Goal: Use online tool/utility: Utilize a website feature to perform a specific function

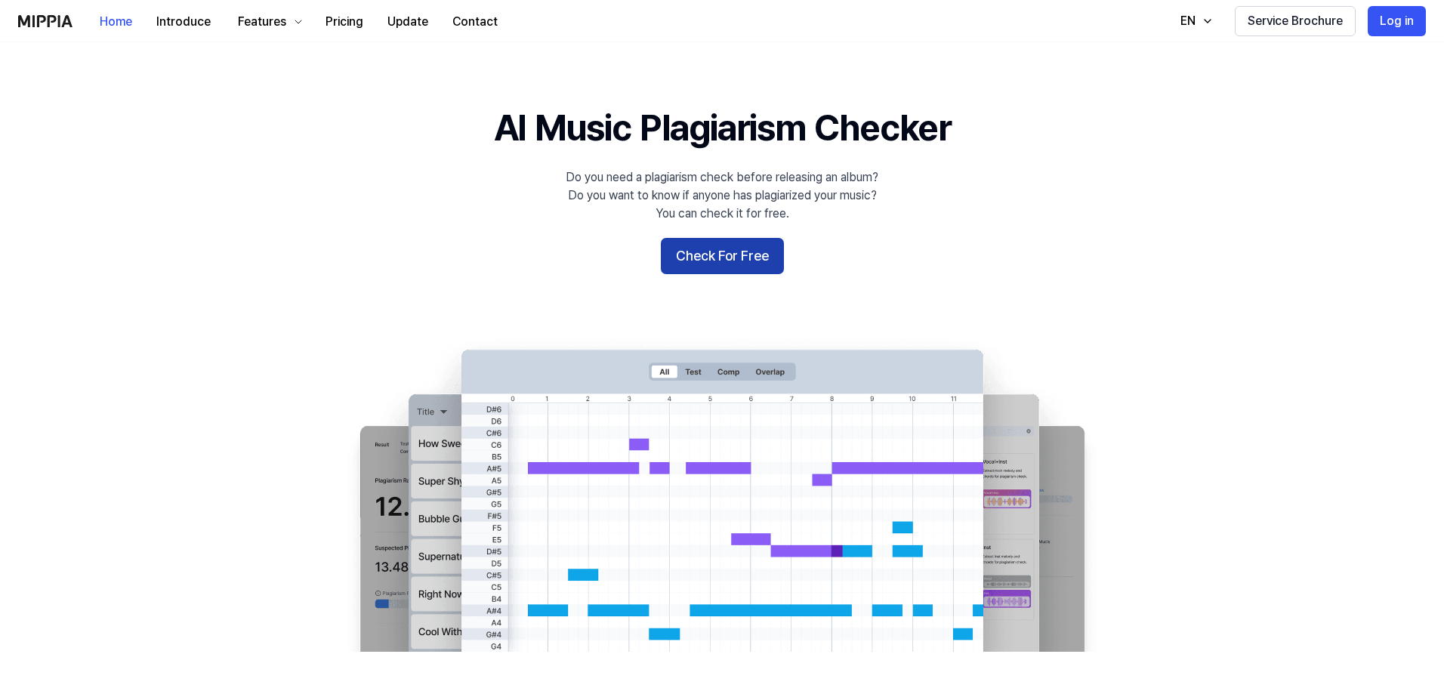
click at [733, 261] on button "Check For Free" at bounding box center [722, 256] width 123 height 36
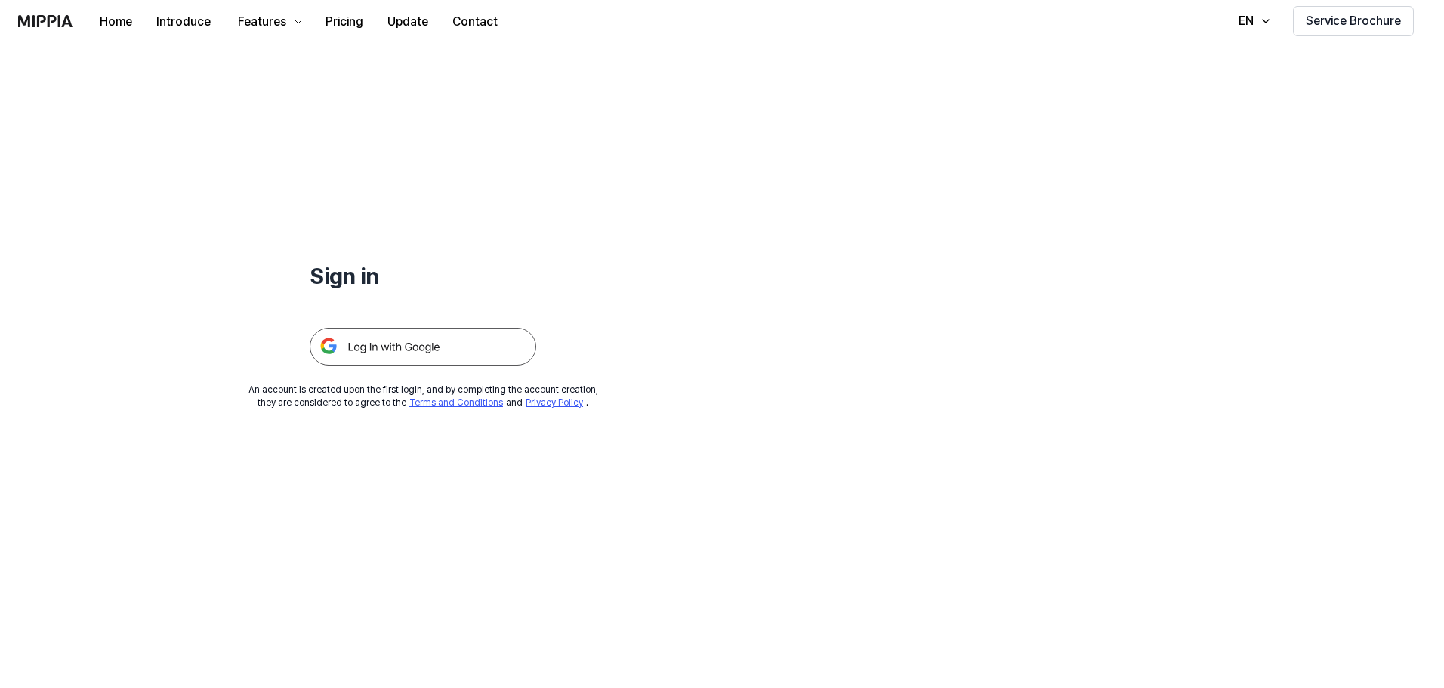
click at [398, 349] on img at bounding box center [423, 347] width 227 height 38
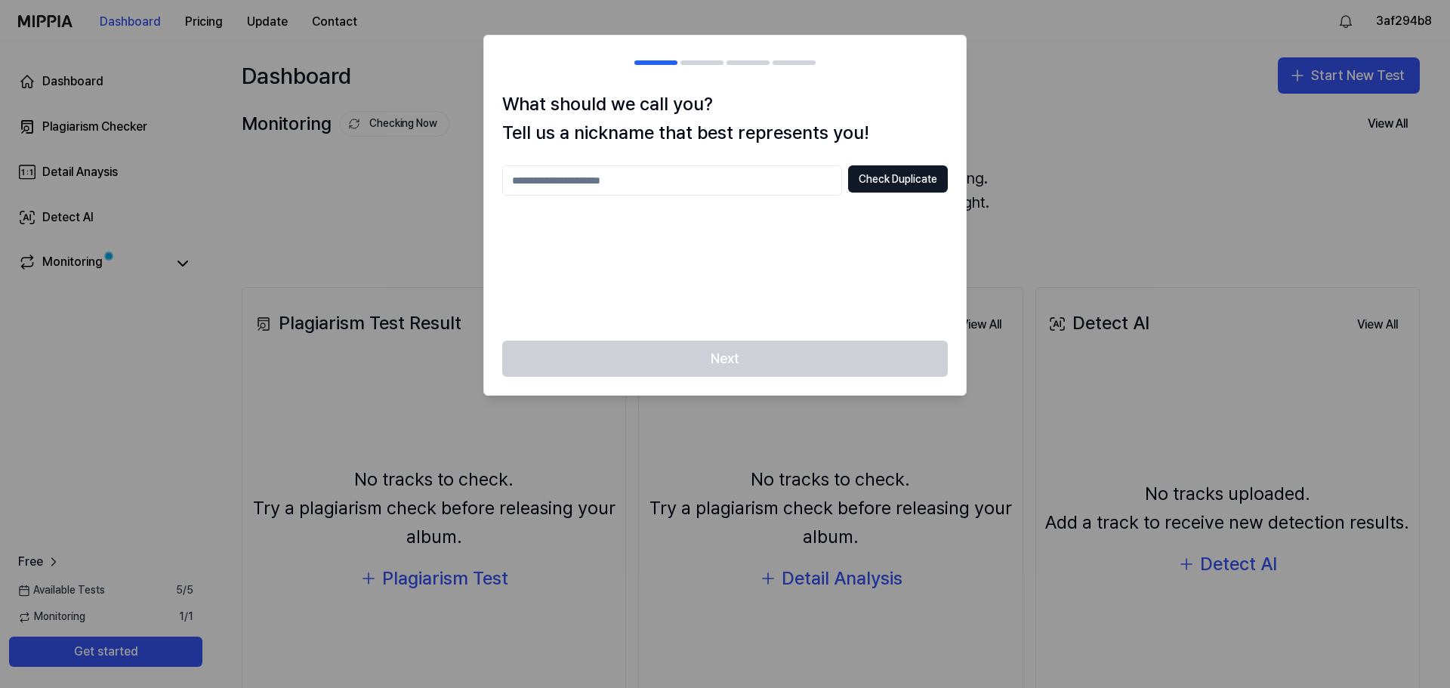
click at [716, 190] on input "text" at bounding box center [672, 180] width 340 height 30
type input "*"
click at [923, 174] on button "Check Duplicate" at bounding box center [898, 178] width 100 height 27
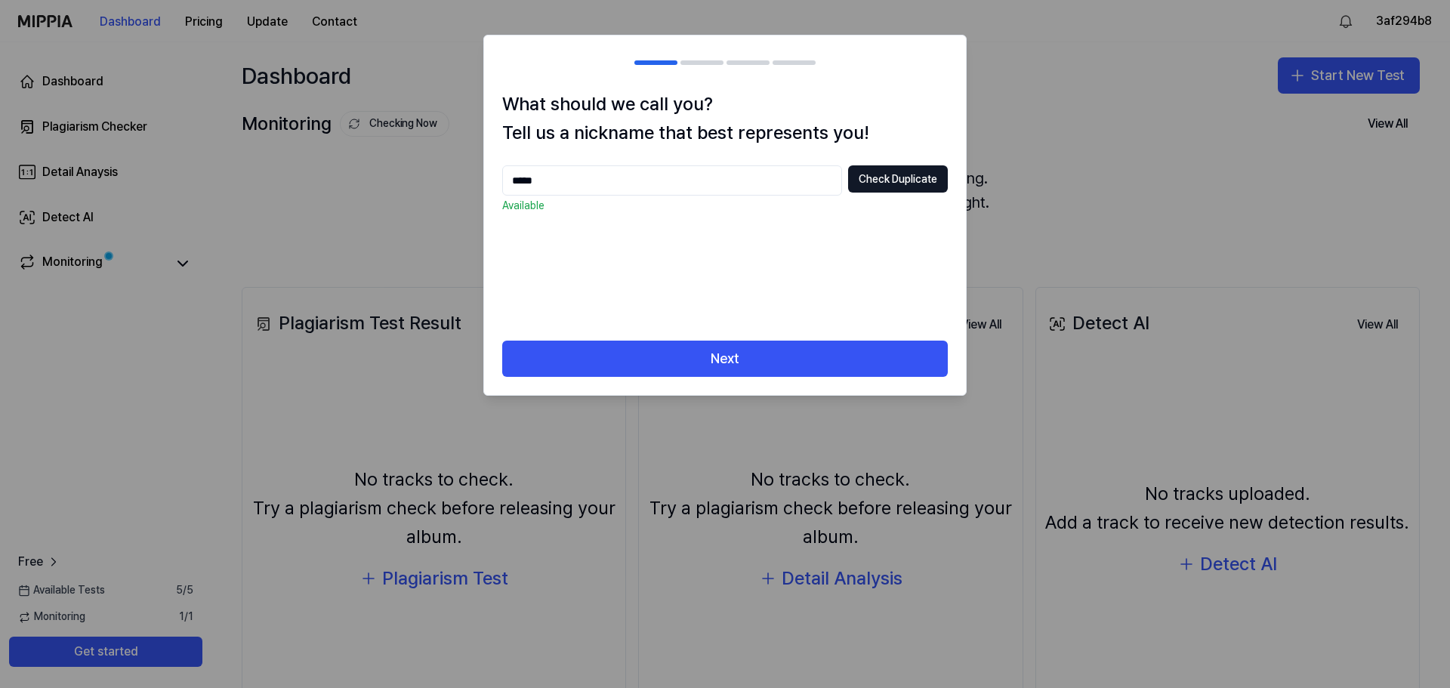
click at [659, 181] on input "*****" at bounding box center [672, 180] width 340 height 30
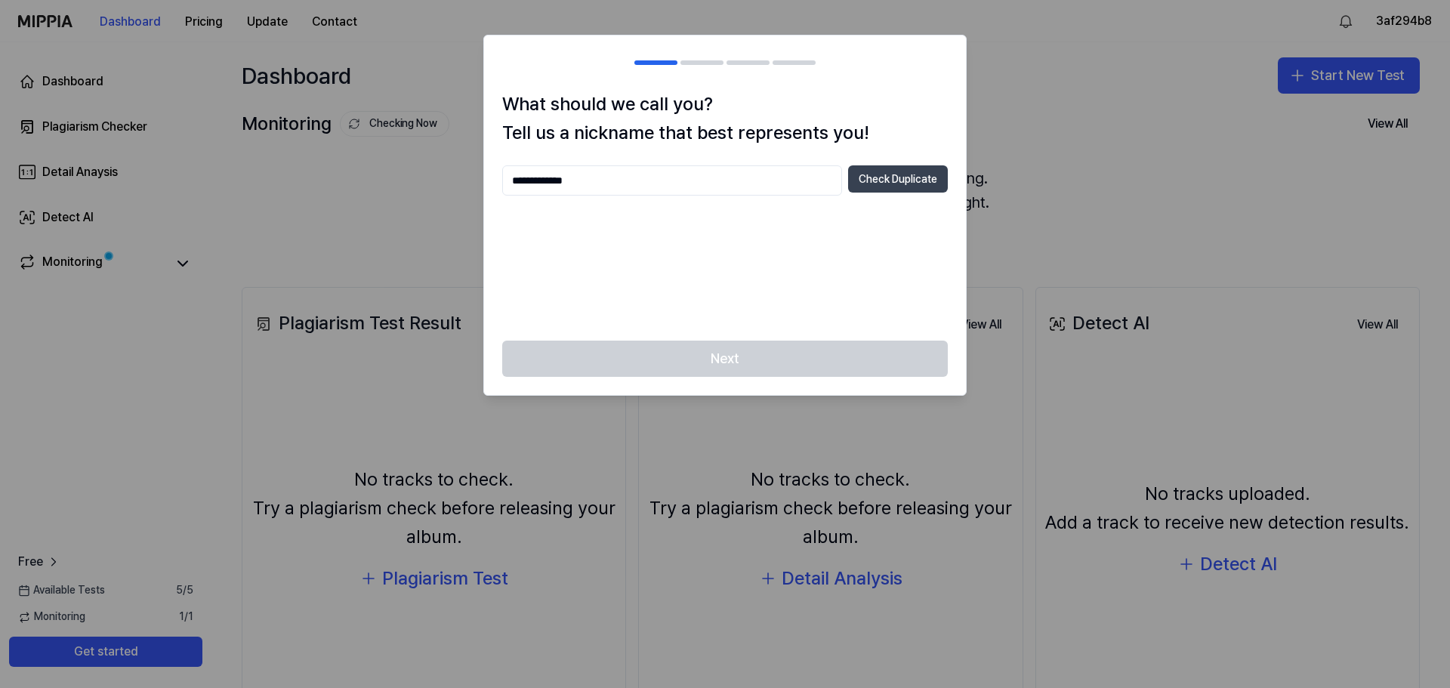
type input "**********"
click at [896, 175] on button "Check Duplicate" at bounding box center [898, 178] width 100 height 27
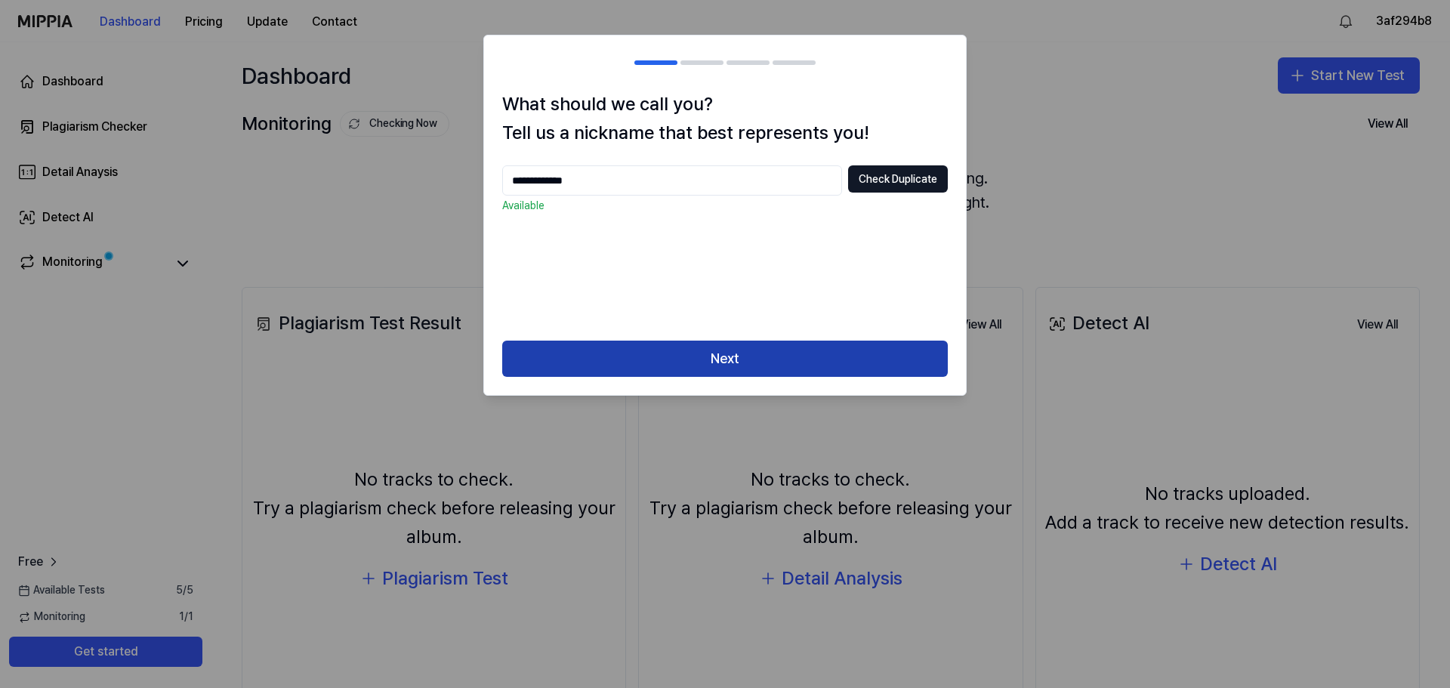
click at [699, 357] on button "Next" at bounding box center [725, 359] width 446 height 36
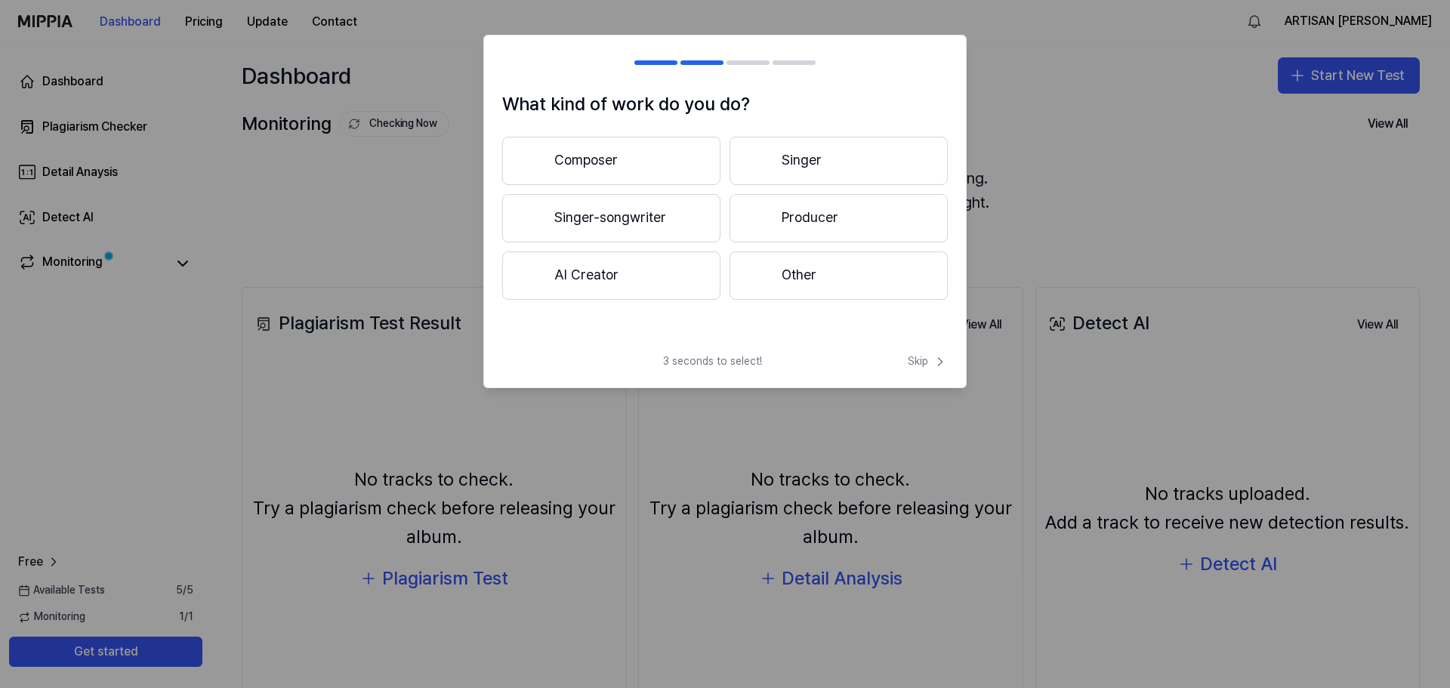
click at [841, 276] on button "Other" at bounding box center [839, 275] width 218 height 48
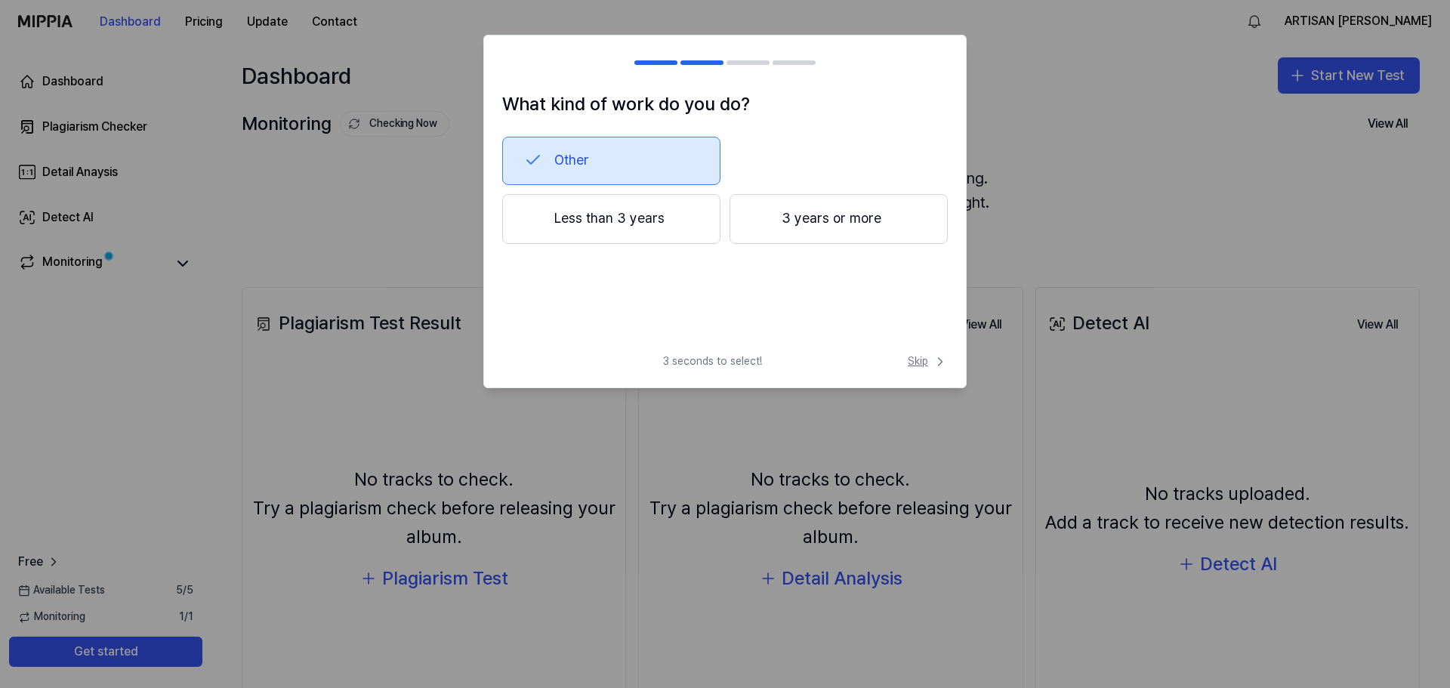
click at [917, 356] on span "Skip" at bounding box center [928, 361] width 40 height 15
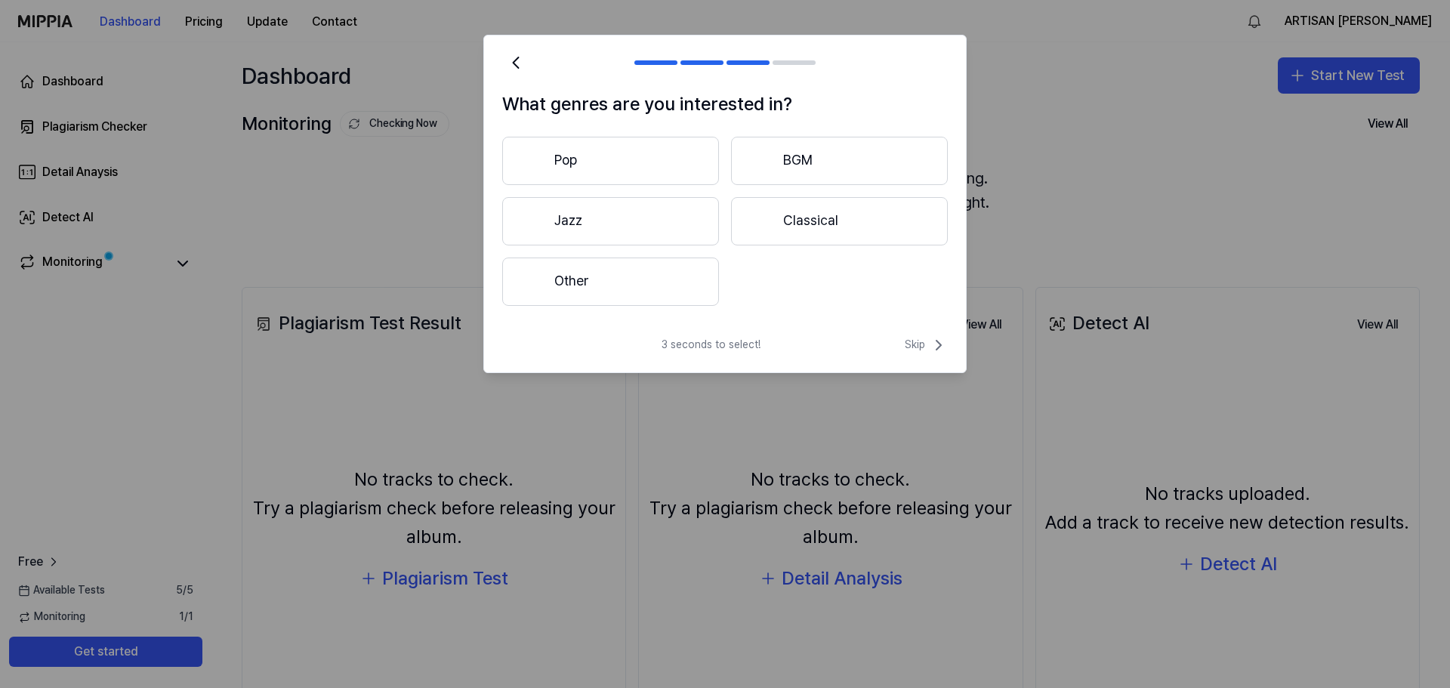
click at [917, 356] on div "3 seconds to select! Skip" at bounding box center [725, 354] width 482 height 36
click at [917, 350] on span "Skip" at bounding box center [926, 345] width 43 height 18
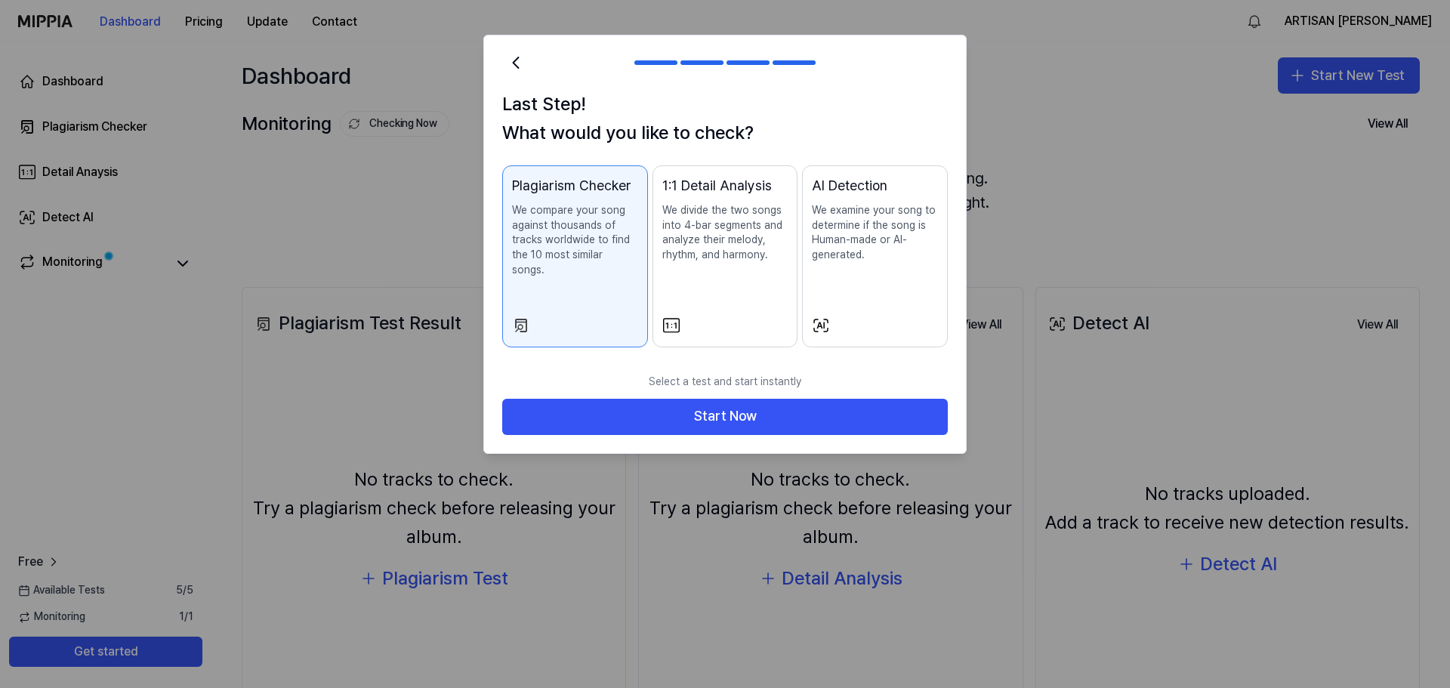
click at [917, 366] on p "Select a test and start instantly" at bounding box center [725, 382] width 446 height 33
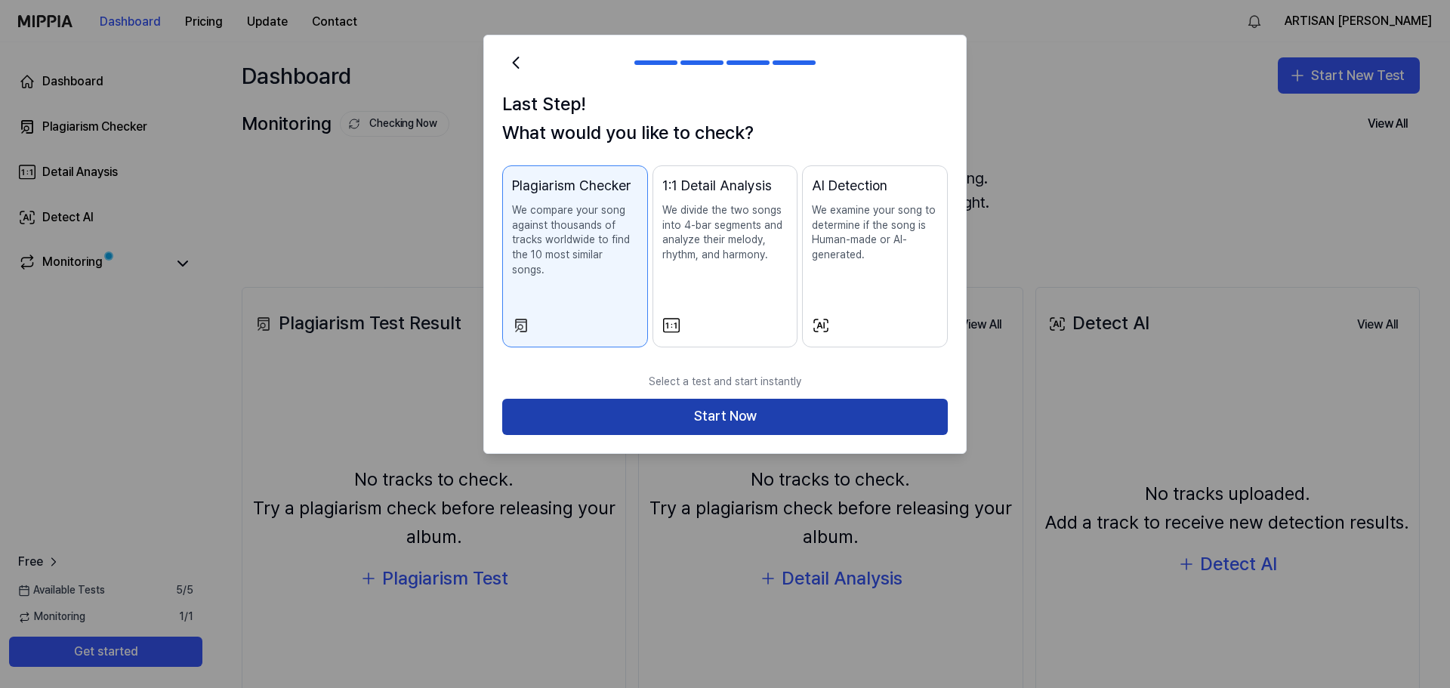
click at [785, 399] on button "Start Now" at bounding box center [725, 417] width 446 height 36
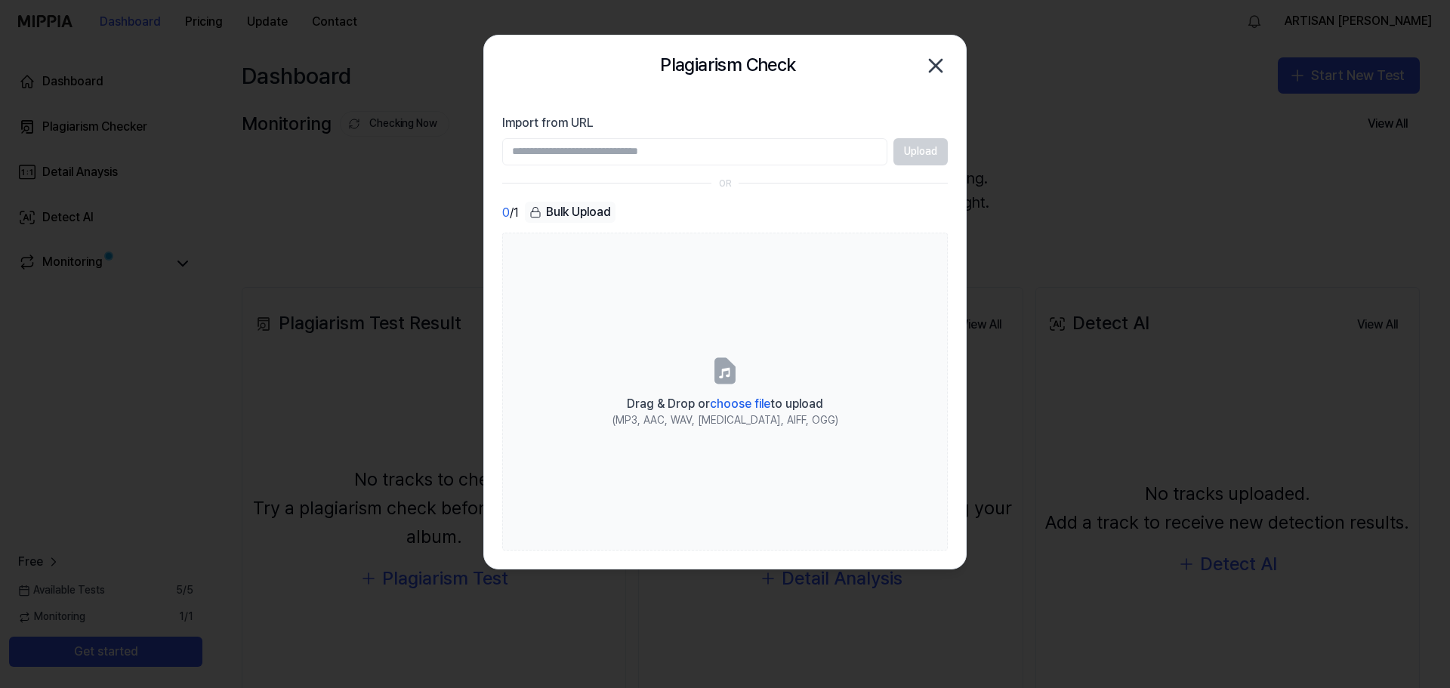
click at [784, 148] on input "Import from URL" at bounding box center [694, 151] width 385 height 27
click at [549, 216] on div "Bulk Upload" at bounding box center [570, 212] width 91 height 21
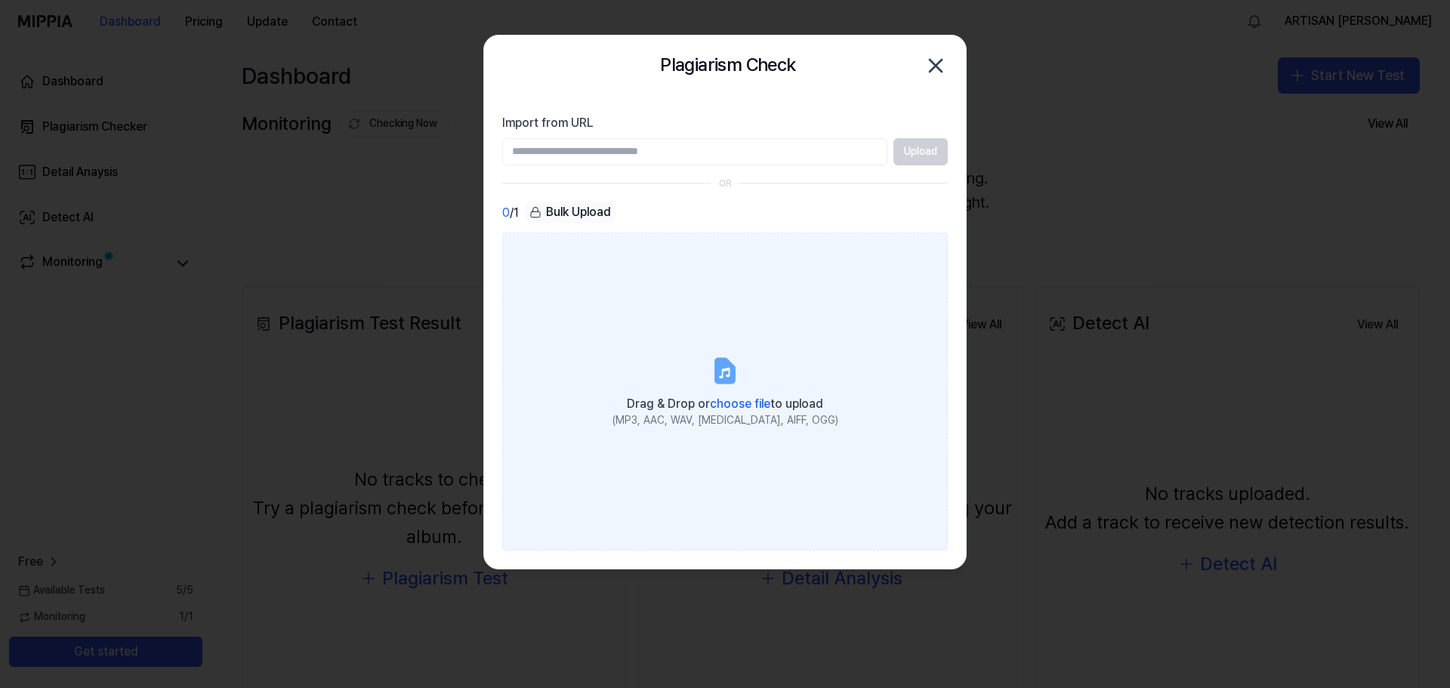
click at [686, 308] on label "Drag & Drop or choose file to upload (MP3, AAC, WAV, [MEDICAL_DATA], AIFF, OGG)" at bounding box center [725, 391] width 446 height 317
click at [0, 0] on input "Drag & Drop or choose file to upload (MP3, AAC, WAV, [MEDICAL_DATA], AIFF, OGG)" at bounding box center [0, 0] width 0 height 0
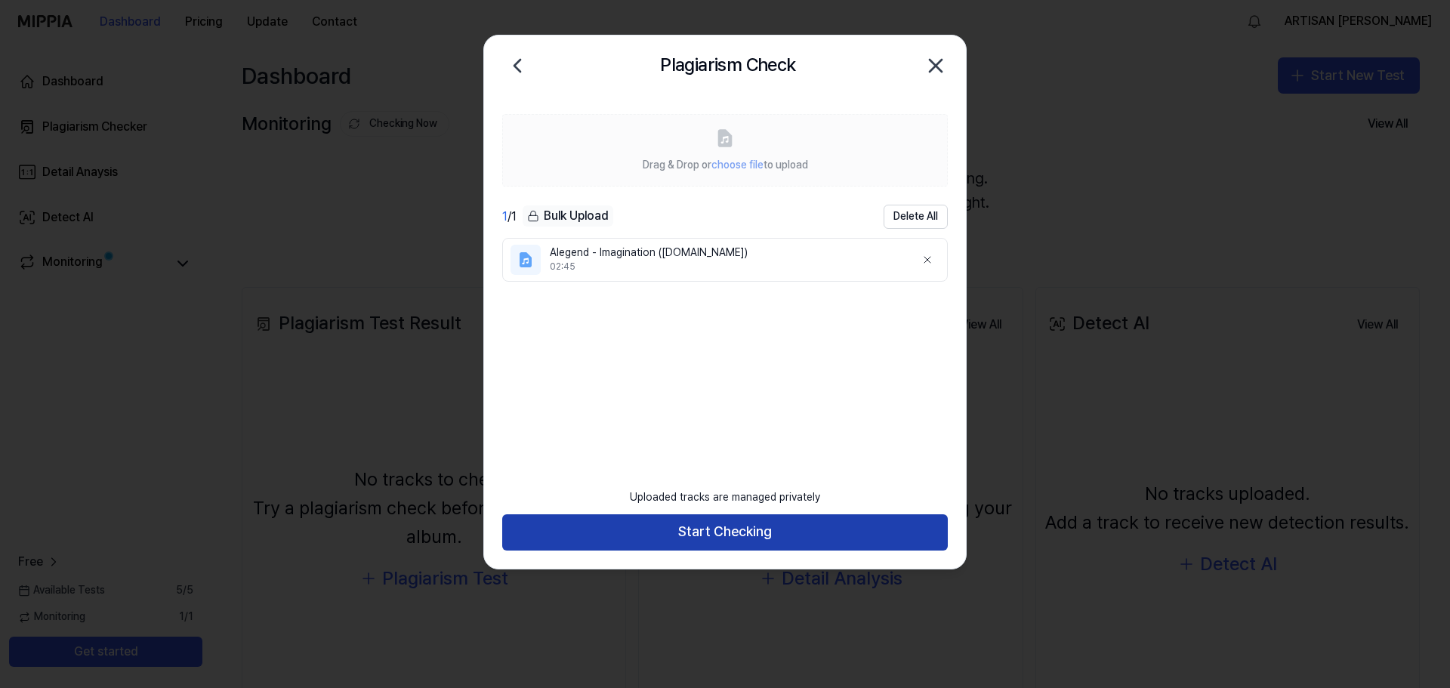
click at [741, 529] on button "Start Checking" at bounding box center [725, 532] width 446 height 36
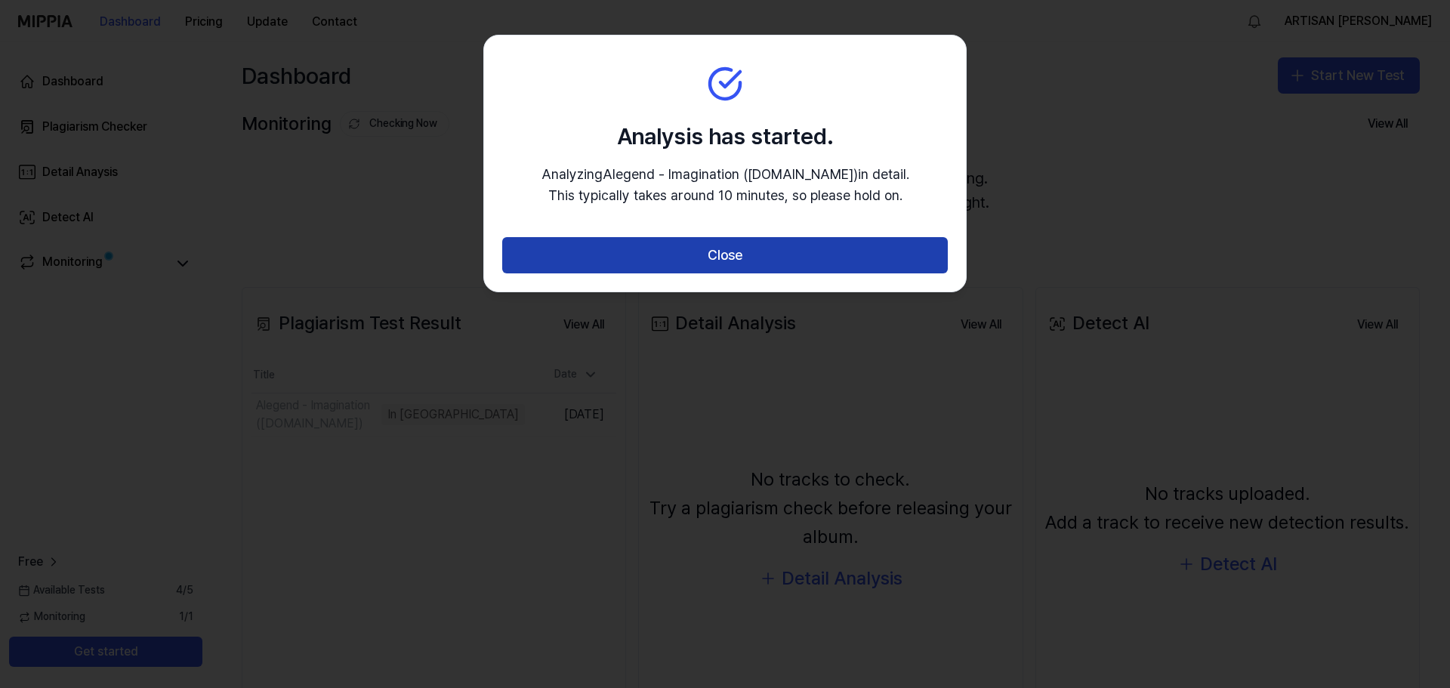
click at [764, 261] on button "Close" at bounding box center [725, 255] width 446 height 36
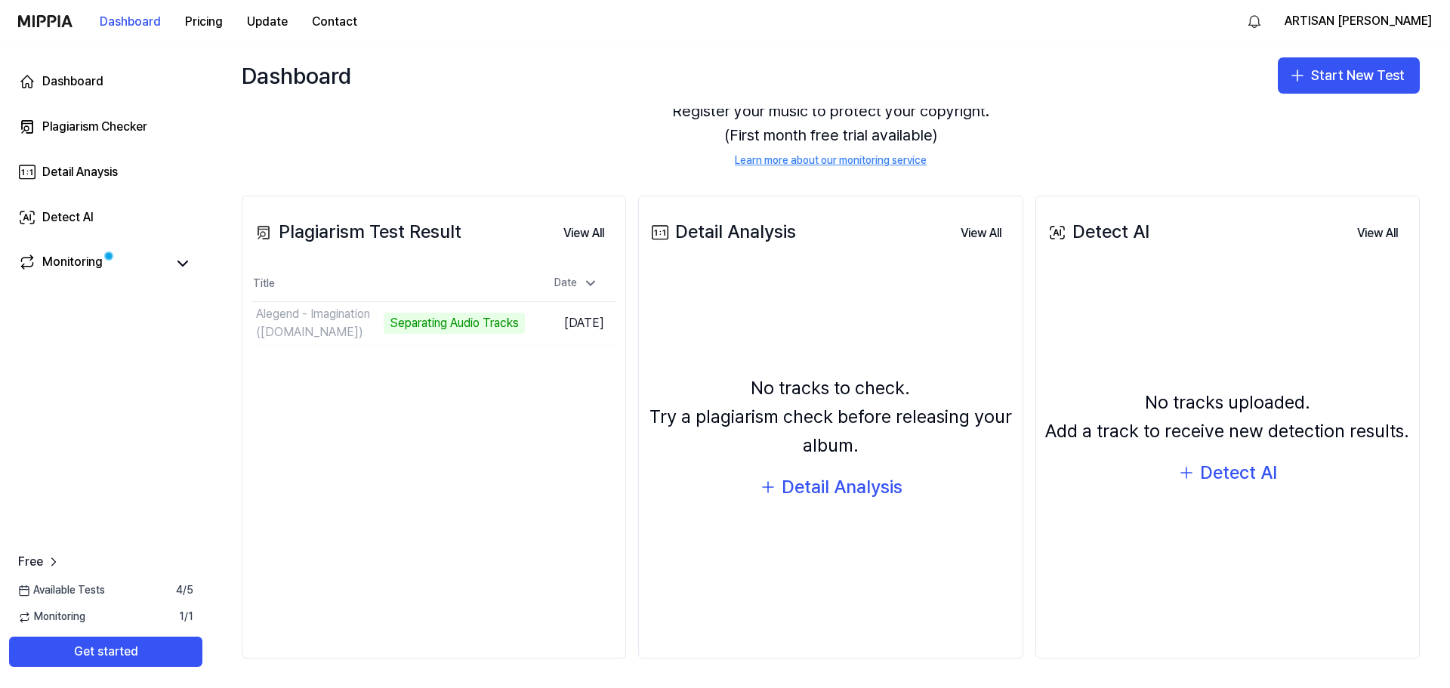
scroll to position [92, 0]
click at [192, 271] on button at bounding box center [182, 263] width 21 height 21
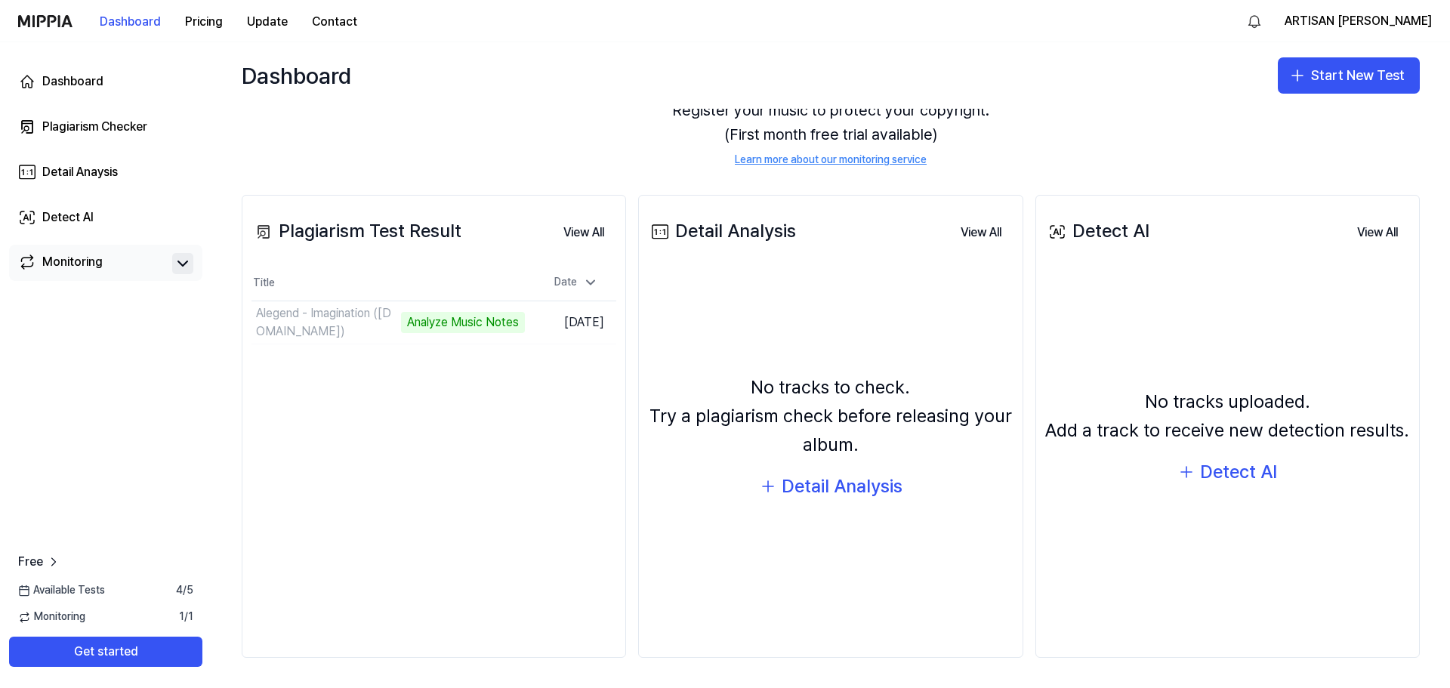
click at [192, 271] on button at bounding box center [182, 263] width 21 height 21
click at [142, 269] on link "Monitoring" at bounding box center [92, 263] width 148 height 21
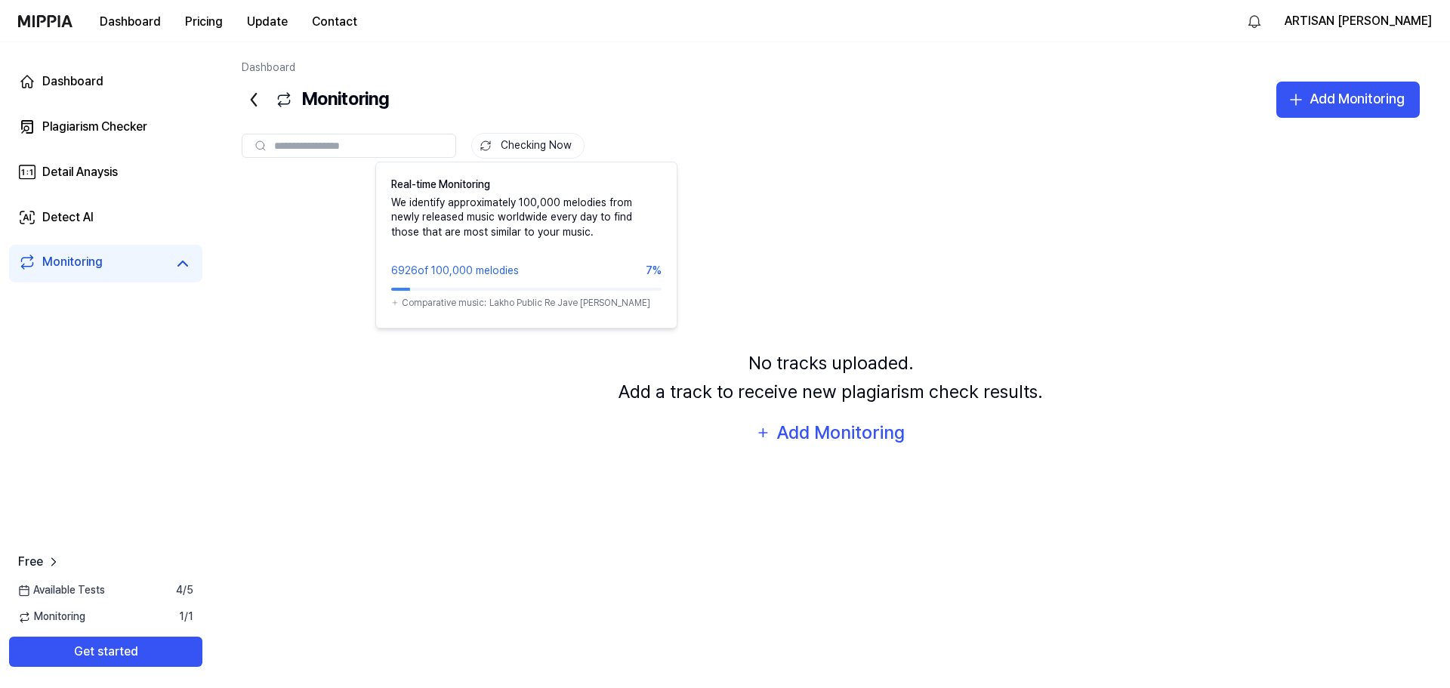
click at [528, 147] on button "Checking Now" at bounding box center [527, 146] width 113 height 26
click at [529, 140] on button "Checking Now" at bounding box center [527, 146] width 113 height 26
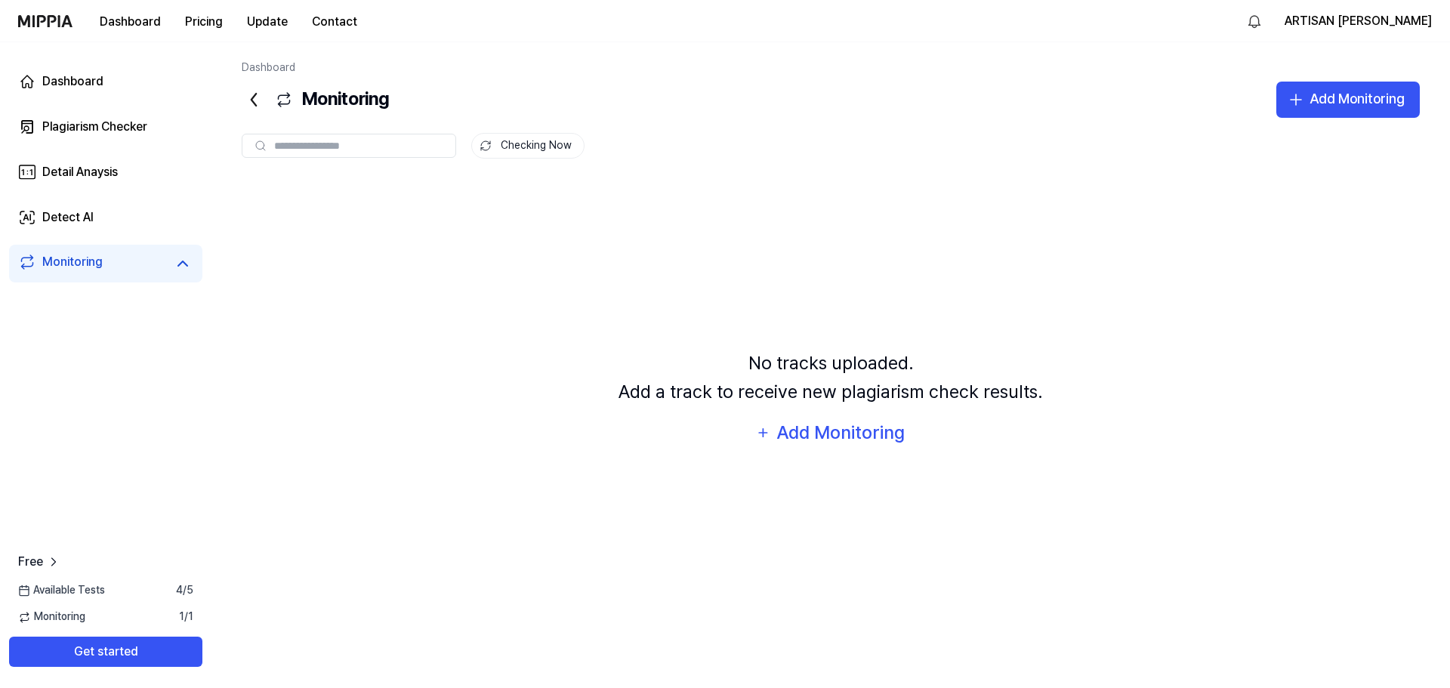
click at [529, 140] on button "Checking Now" at bounding box center [527, 146] width 113 height 26
click at [75, 192] on div "Dashboard Plagiarism Checker Detail Anaysis Detect AI Monitoring" at bounding box center [105, 172] width 211 height 261
click at [94, 133] on div "Plagiarism Checker" at bounding box center [94, 127] width 105 height 18
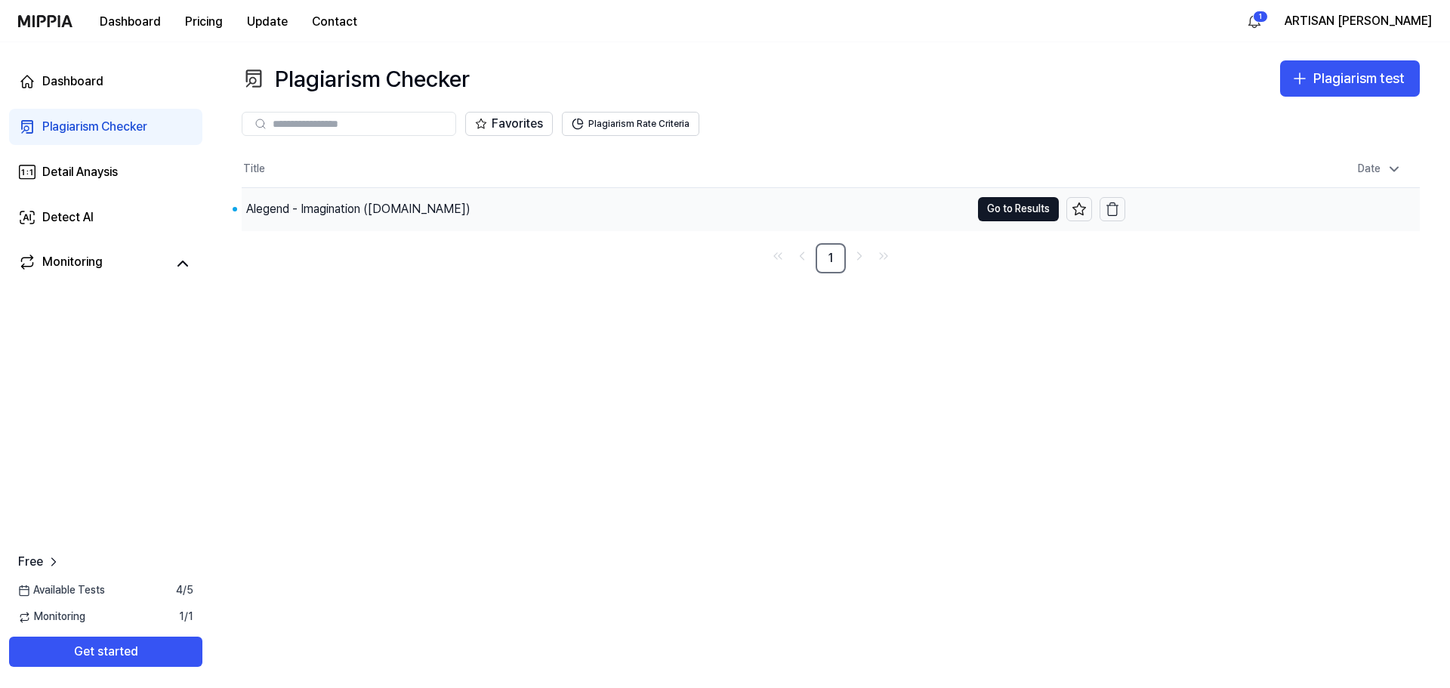
click at [408, 205] on div "Alegend - Imagination ([DOMAIN_NAME])" at bounding box center [358, 209] width 224 height 18
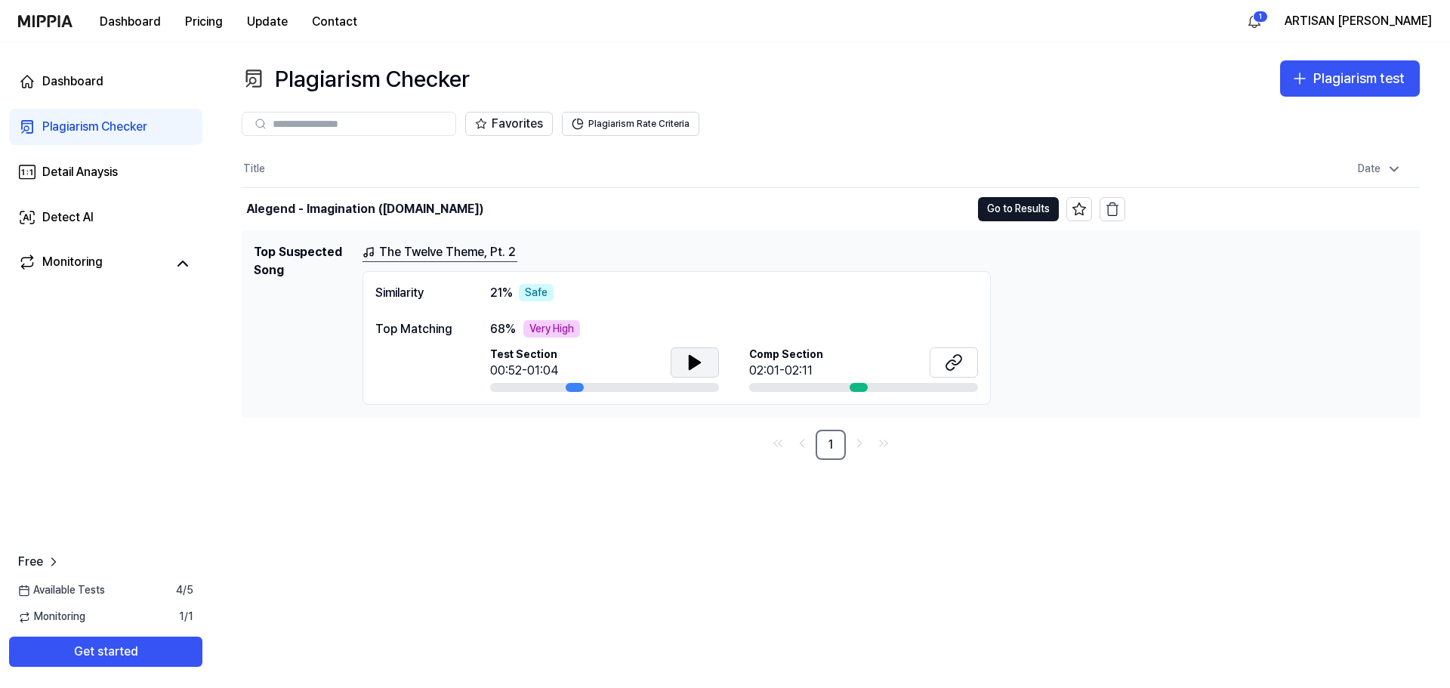
click at [699, 371] on icon at bounding box center [695, 362] width 18 height 18
click at [690, 363] on icon at bounding box center [695, 363] width 11 height 14
click at [689, 363] on icon at bounding box center [695, 362] width 18 height 18
click at [64, 167] on div "Detail Anaysis" at bounding box center [80, 172] width 76 height 18
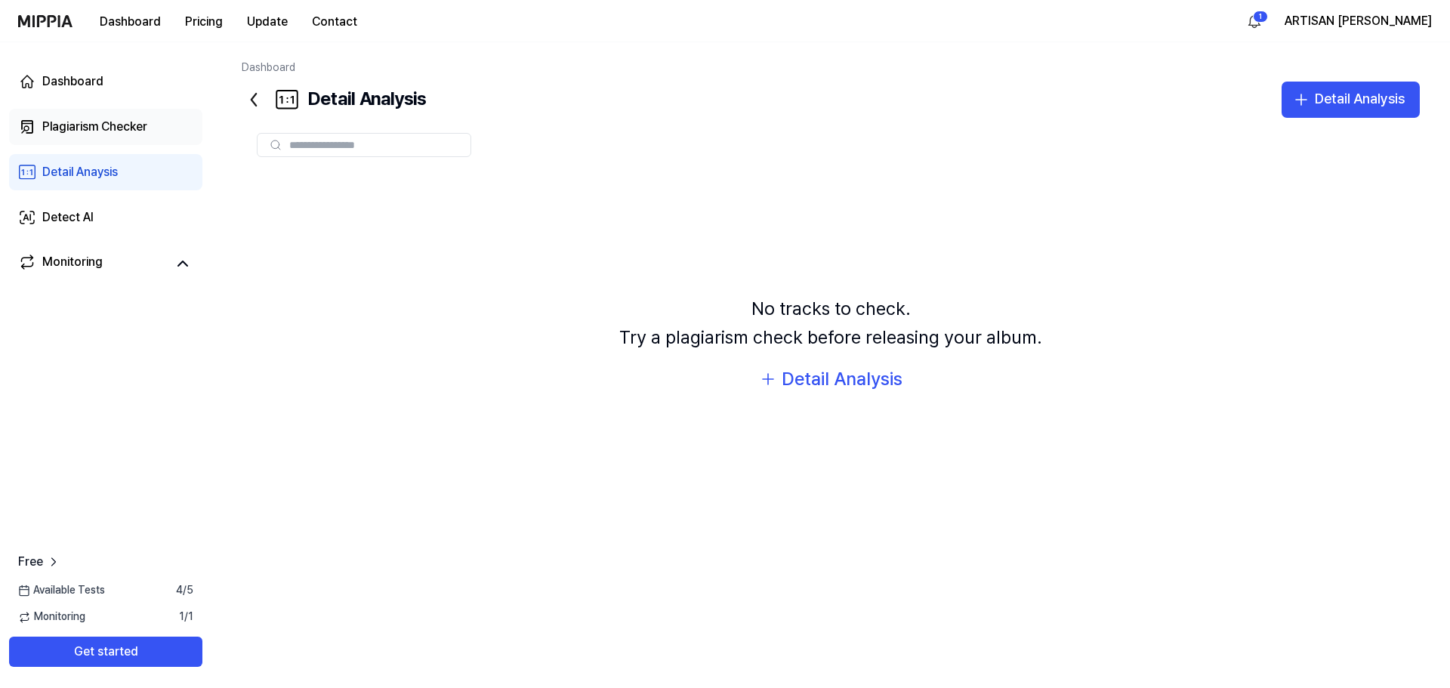
click at [129, 136] on link "Plagiarism Checker" at bounding box center [105, 127] width 193 height 36
